Goal: Information Seeking & Learning: Learn about a topic

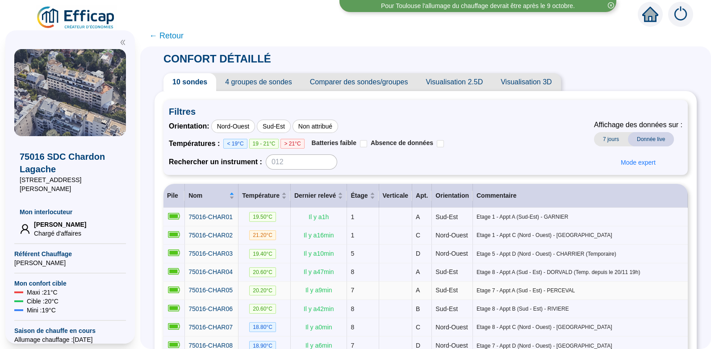
scroll to position [16, 0]
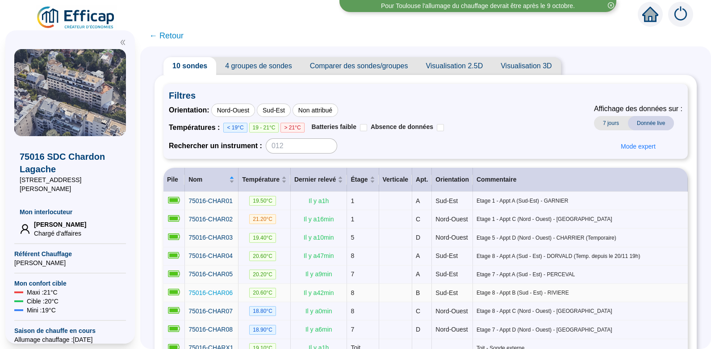
click at [218, 296] on span "75016-CHAR06" at bounding box center [210, 292] width 44 height 7
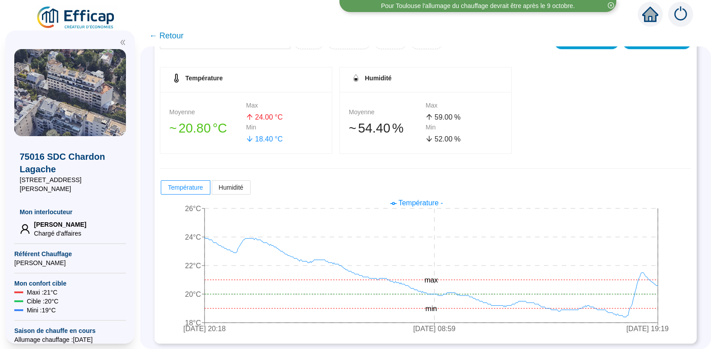
scroll to position [128, 0]
click at [175, 34] on span "← Retour" at bounding box center [166, 35] width 34 height 13
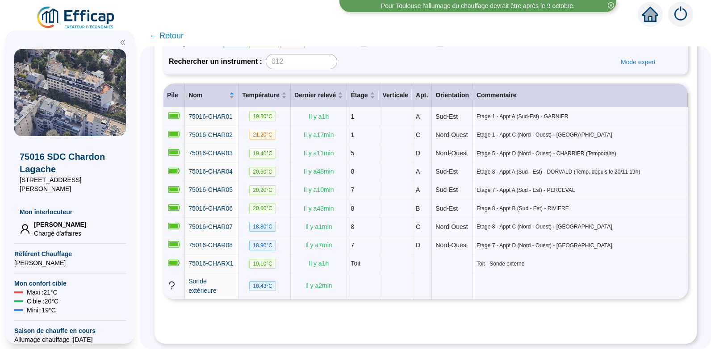
scroll to position [136, 0]
click at [211, 260] on span "75016-CHARX1" at bounding box center [210, 263] width 45 height 7
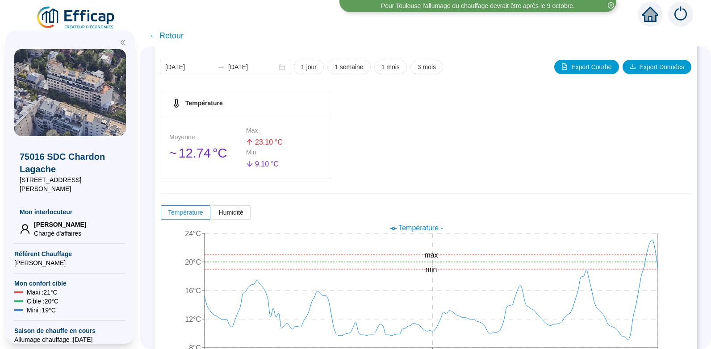
scroll to position [128, 0]
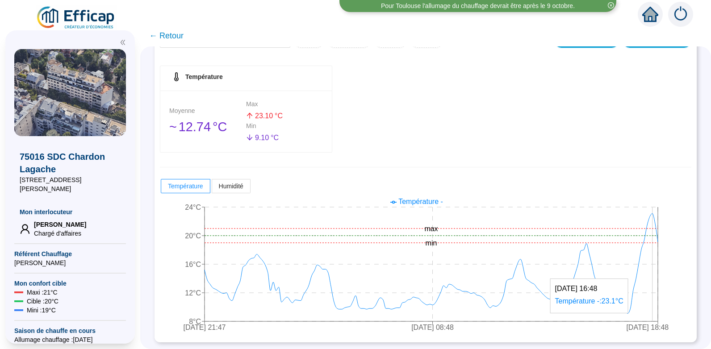
click at [658, 256] on icon "[DATE] 21:47 [DATE] 08:48 [DATE] 18:48 8°C 12°C 16°C 20°C 24°C min max" at bounding box center [419, 265] width 518 height 143
click at [179, 33] on span "← Retour" at bounding box center [166, 35] width 34 height 13
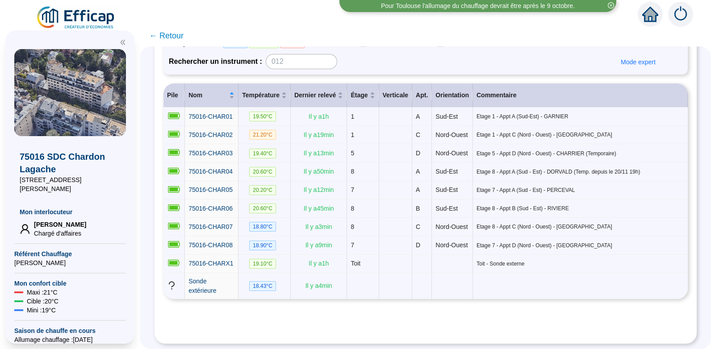
scroll to position [128, 0]
click at [211, 291] on span "Sonde extérieure" at bounding box center [202, 286] width 28 height 17
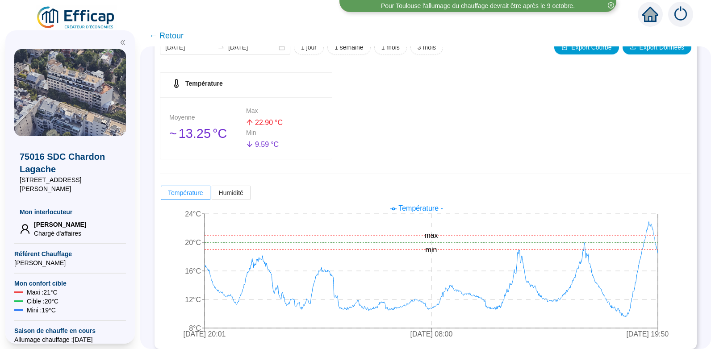
scroll to position [128, 0]
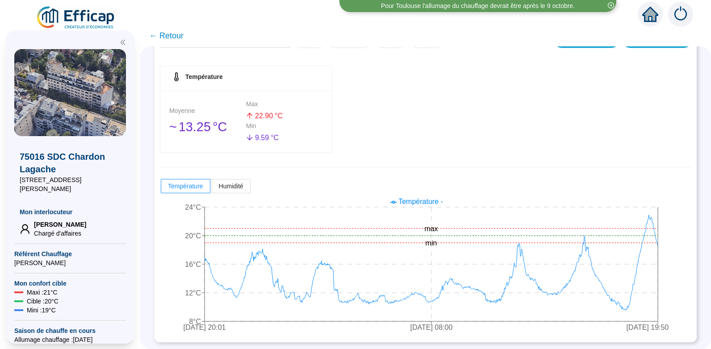
click at [171, 37] on span "← Retour" at bounding box center [166, 35] width 34 height 13
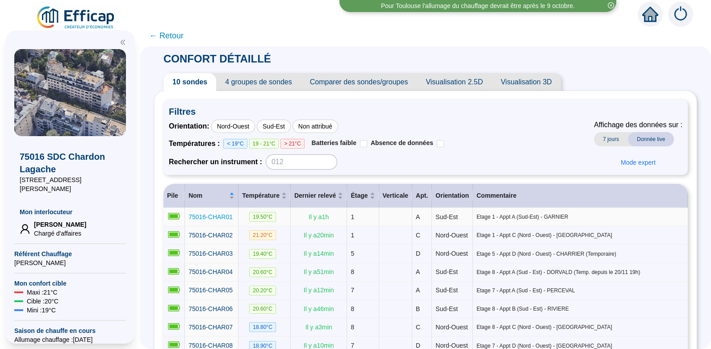
click at [212, 216] on span "75016-CHAR01" at bounding box center [210, 216] width 44 height 7
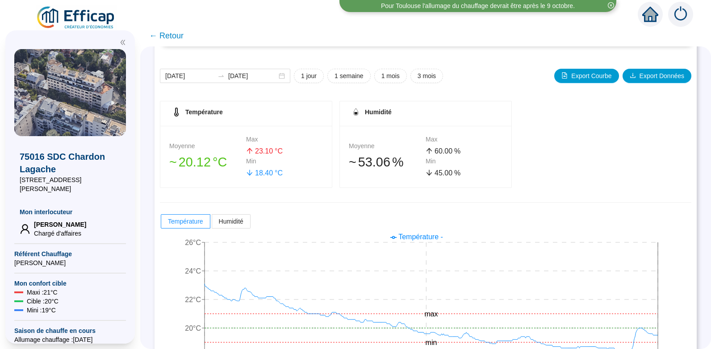
scroll to position [128, 0]
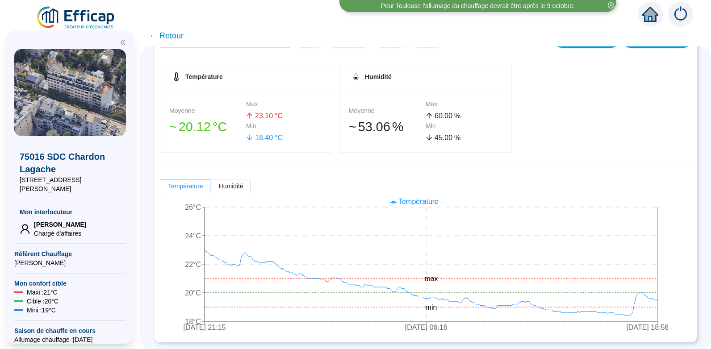
click at [175, 36] on span "← Retour" at bounding box center [166, 35] width 34 height 13
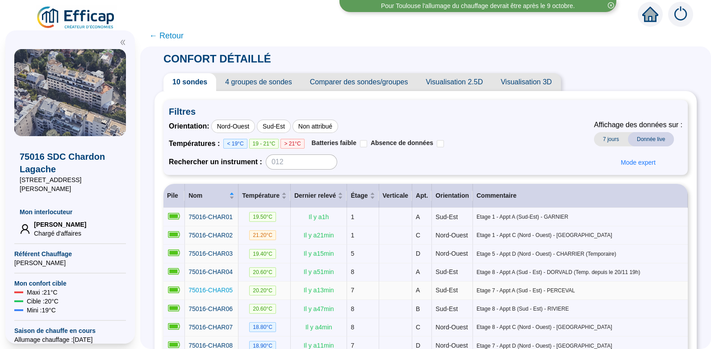
click at [230, 294] on span "75016-CHAR05" at bounding box center [210, 290] width 44 height 7
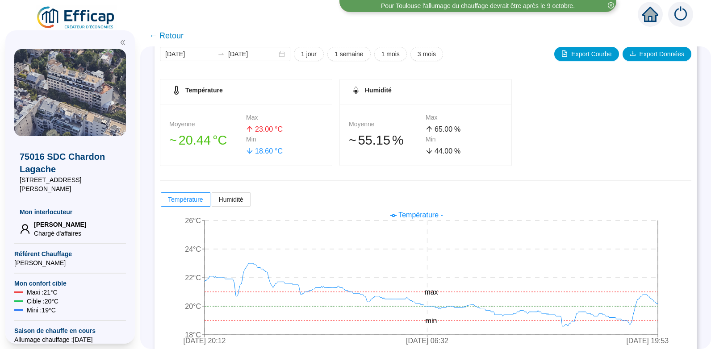
scroll to position [128, 0]
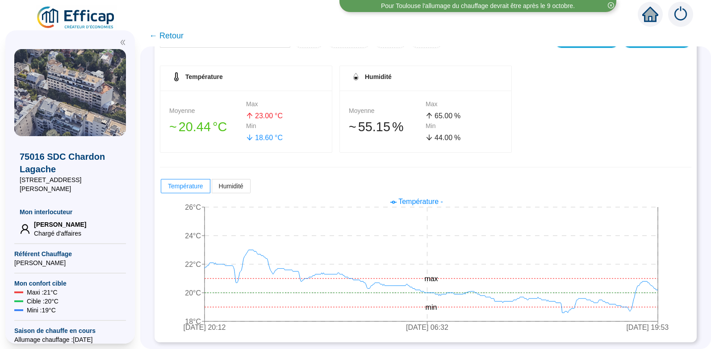
click at [179, 36] on span "← Retour" at bounding box center [166, 35] width 34 height 13
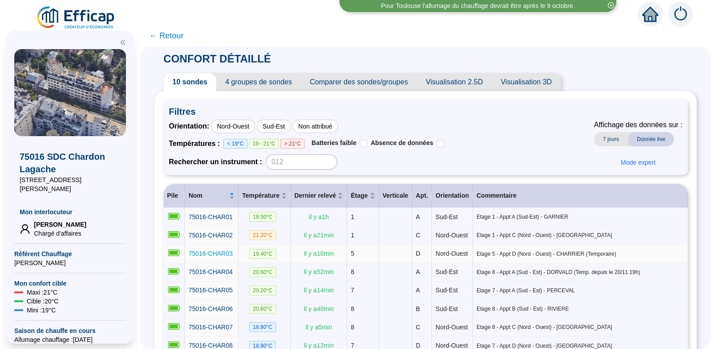
click at [221, 257] on span "75016-CHAR03" at bounding box center [210, 253] width 44 height 7
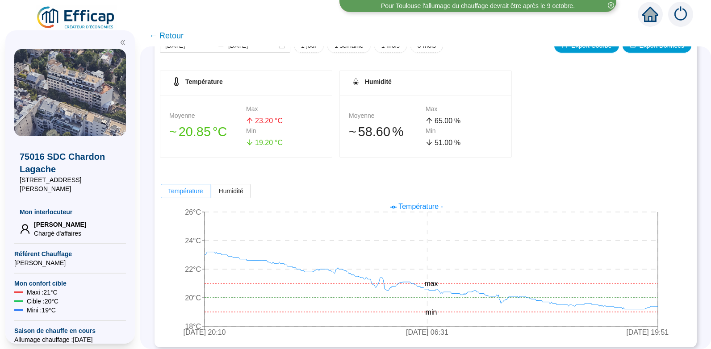
scroll to position [128, 0]
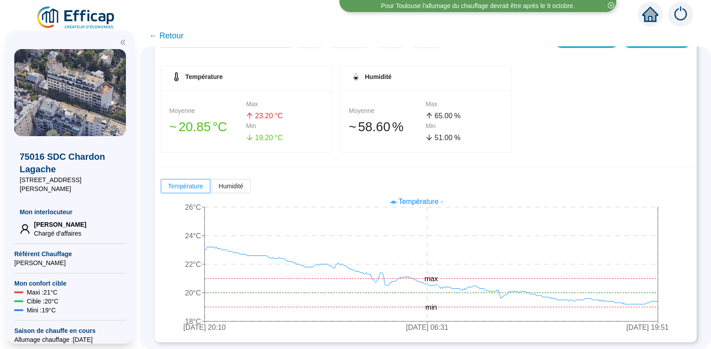
click at [176, 35] on span "← Retour" at bounding box center [166, 35] width 34 height 13
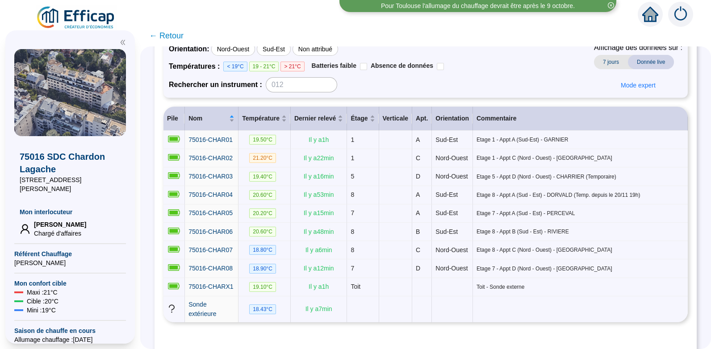
scroll to position [78, 0]
click at [222, 271] on span "75016-CHAR08" at bounding box center [210, 267] width 44 height 7
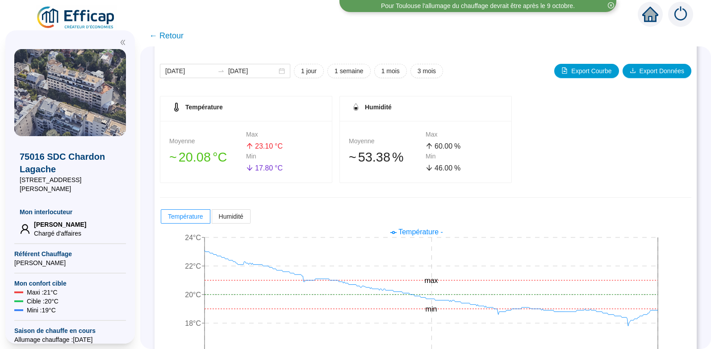
scroll to position [128, 0]
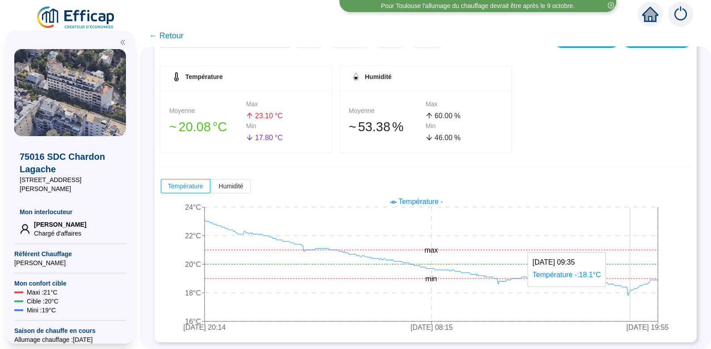
click at [636, 309] on icon "[DATE] 20:14 [DATE] 08:15 [DATE] 19:55 16°C 18°C 20°C 22°C 24°C min max" at bounding box center [419, 265] width 518 height 143
click at [177, 34] on span "← Retour" at bounding box center [166, 35] width 34 height 13
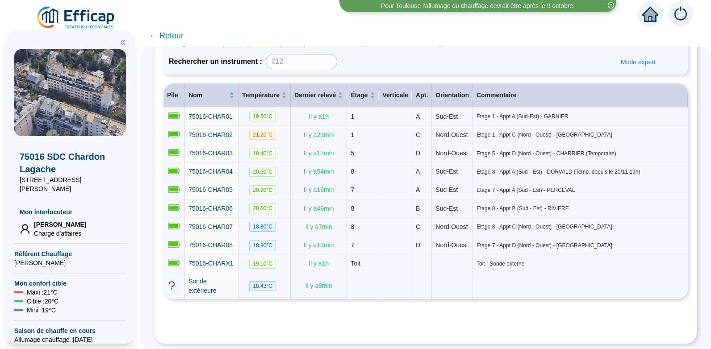
scroll to position [115, 0]
click at [213, 227] on span "75016-CHAR07" at bounding box center [210, 226] width 44 height 7
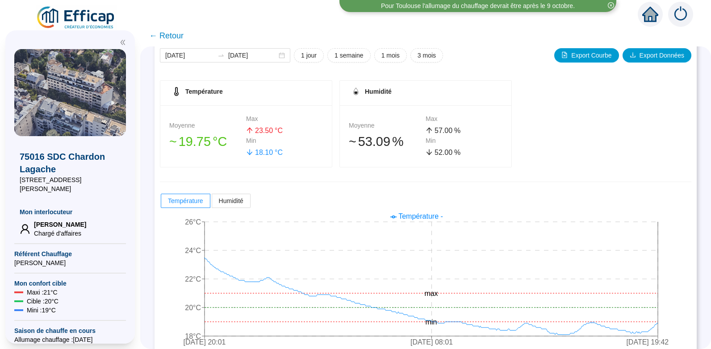
scroll to position [128, 0]
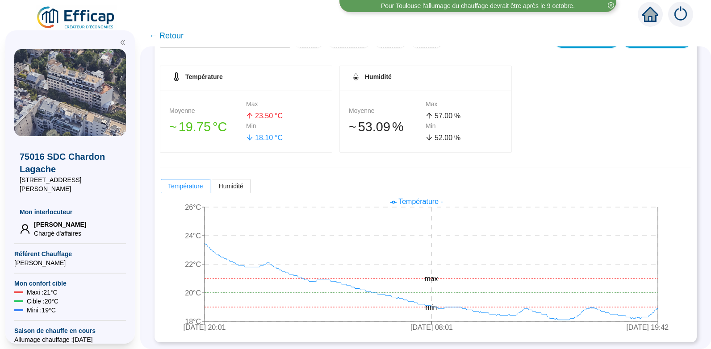
click at [173, 35] on span "← Retour" at bounding box center [166, 35] width 34 height 13
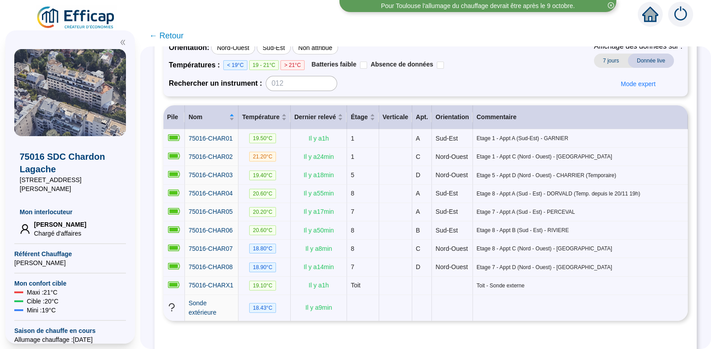
scroll to position [79, 0]
click at [217, 157] on span "75016-CHAR02" at bounding box center [210, 156] width 44 height 7
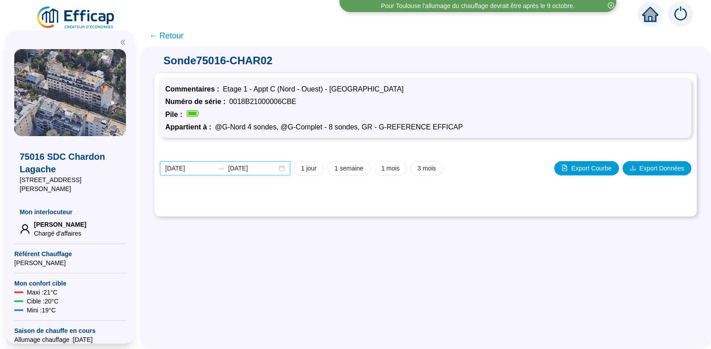
click at [218, 158] on div "[DATE] [DATE] 1 jour 1 semaine 1 mois 3 mois Export Courbe Export Données" at bounding box center [425, 177] width 531 height 68
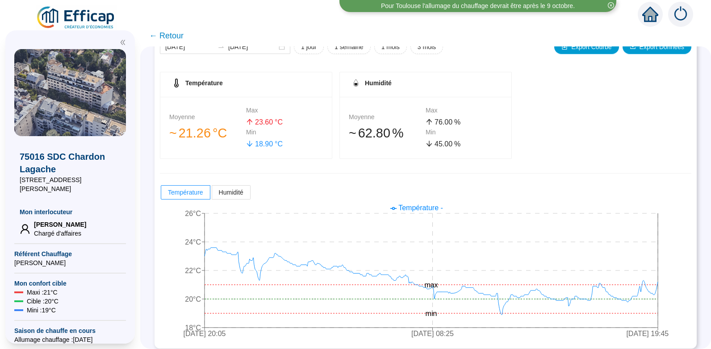
scroll to position [128, 0]
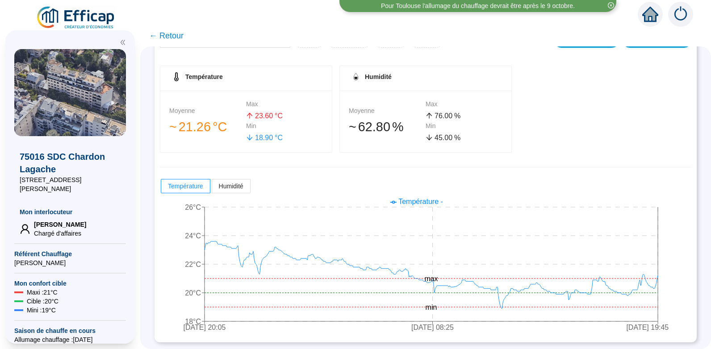
click at [176, 33] on span "← Retour" at bounding box center [166, 35] width 34 height 13
